Goal: Find specific page/section: Find specific page/section

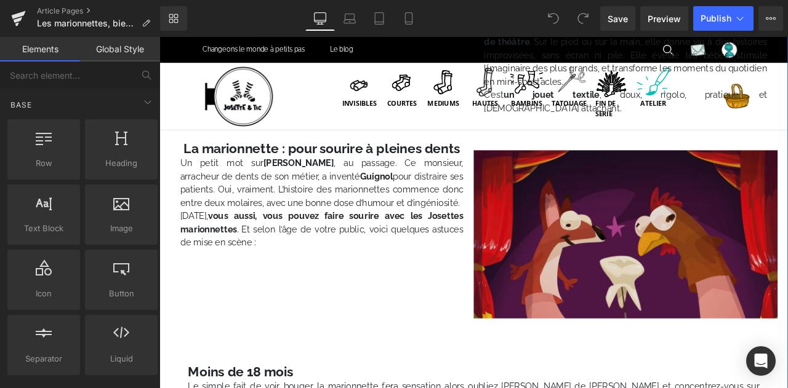
scroll to position [448, 0]
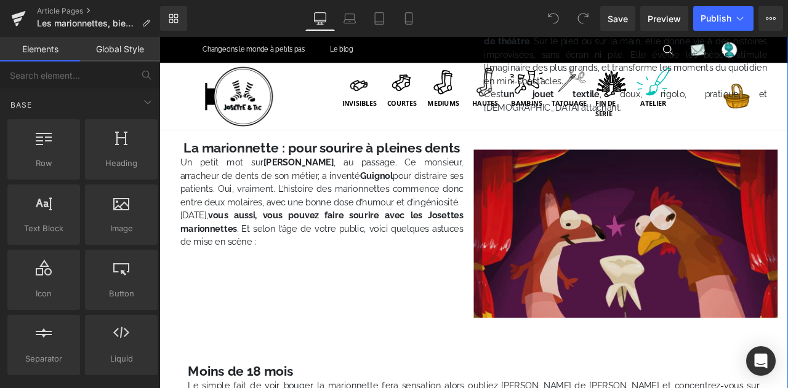
click at [745, 230] on img at bounding box center [712, 270] width 360 height 246
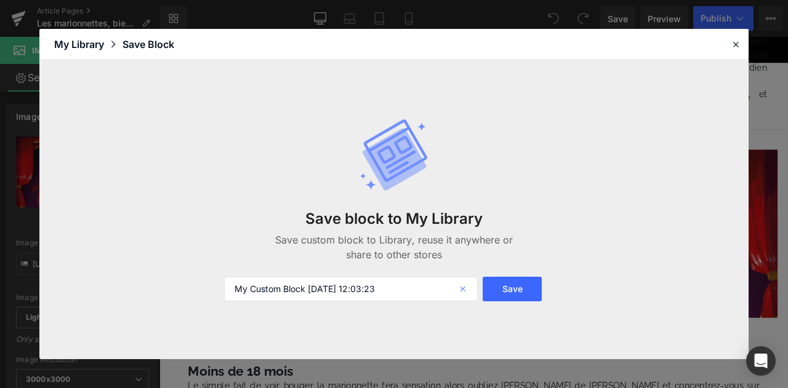
click at [465, 289] on icon at bounding box center [464, 289] width 27 height 25
click at [736, 42] on icon at bounding box center [735, 44] width 11 height 11
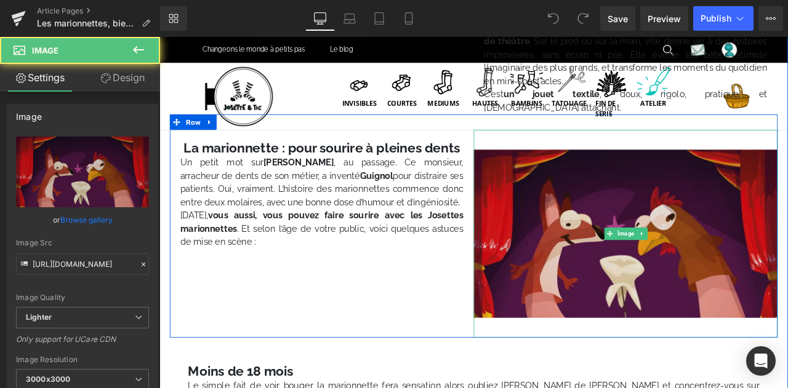
click at [665, 266] on img at bounding box center [712, 270] width 360 height 246
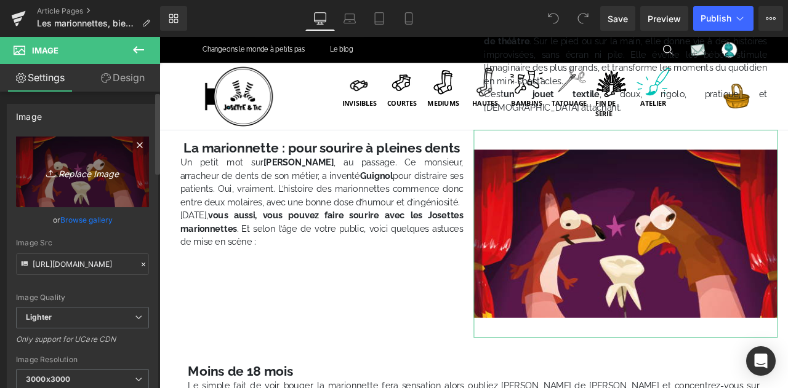
click at [83, 197] on link "Replace Image" at bounding box center [82, 172] width 133 height 71
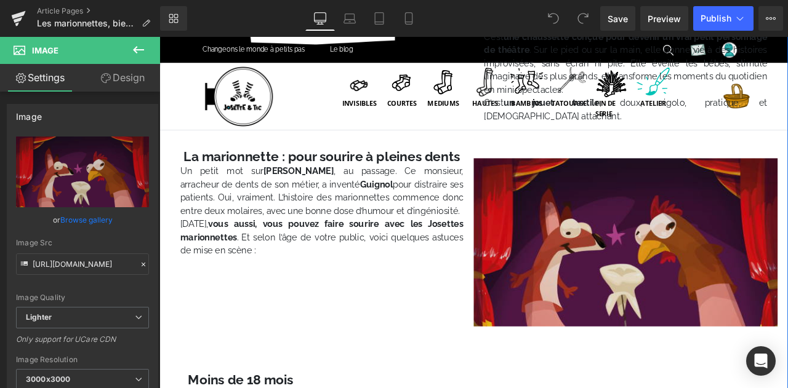
scroll to position [435, 0]
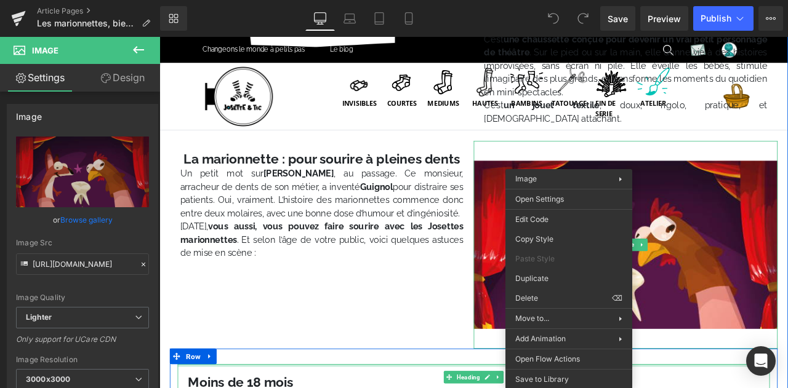
drag, startPoint x: 800, startPoint y: 410, endPoint x: 803, endPoint y: 399, distance: 10.9
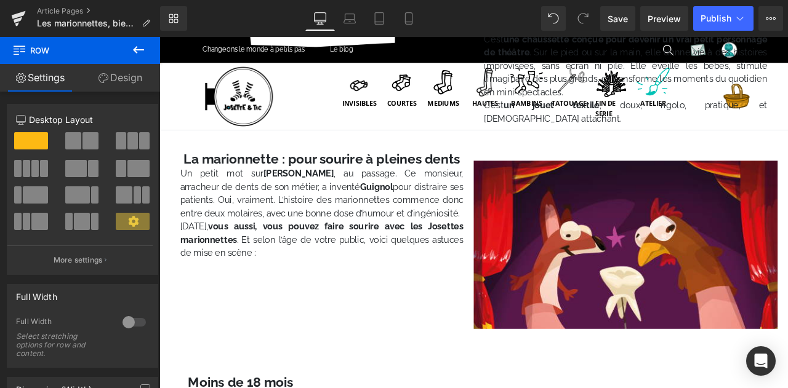
click at [224, 23] on div "Library Desktop Desktop Laptop Tablet Mobile Save Preview Publish Scheduled Vie…" at bounding box center [474, 18] width 628 height 25
